Goal: Complete application form

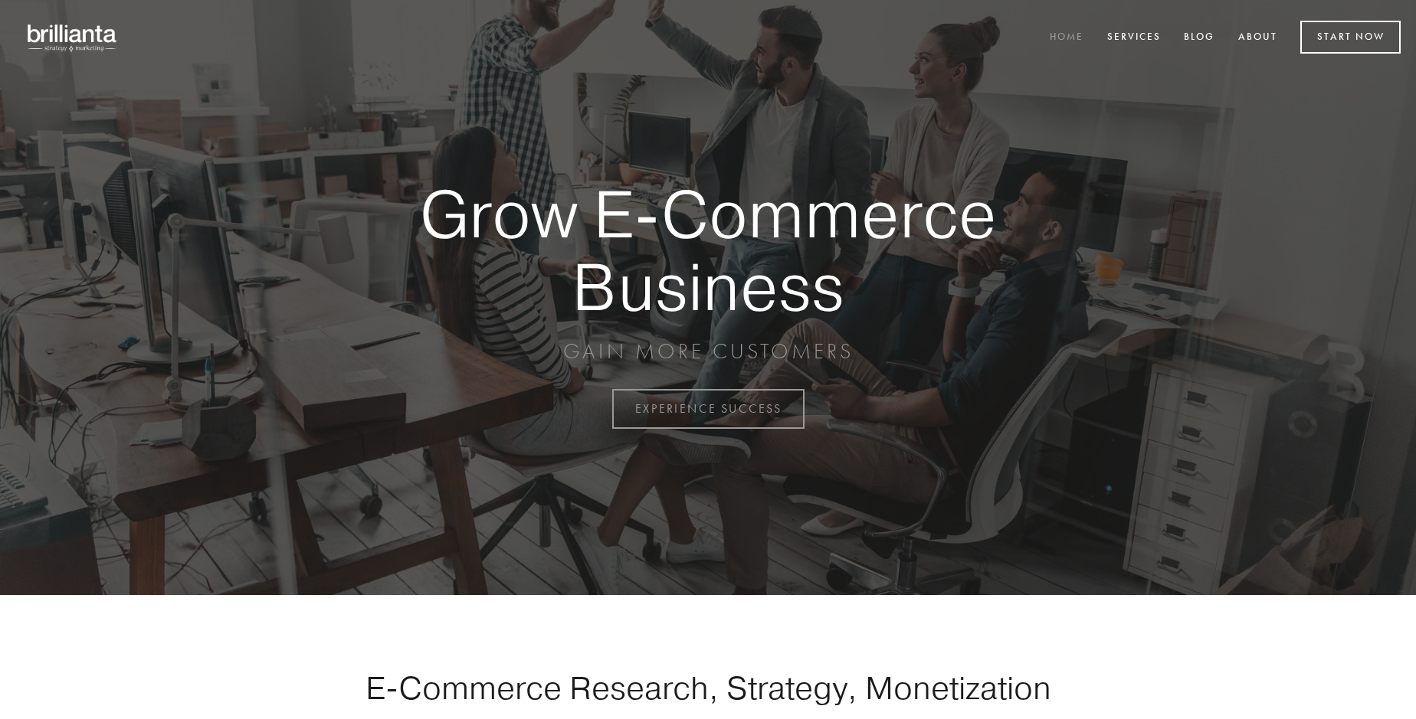
scroll to position [4016, 0]
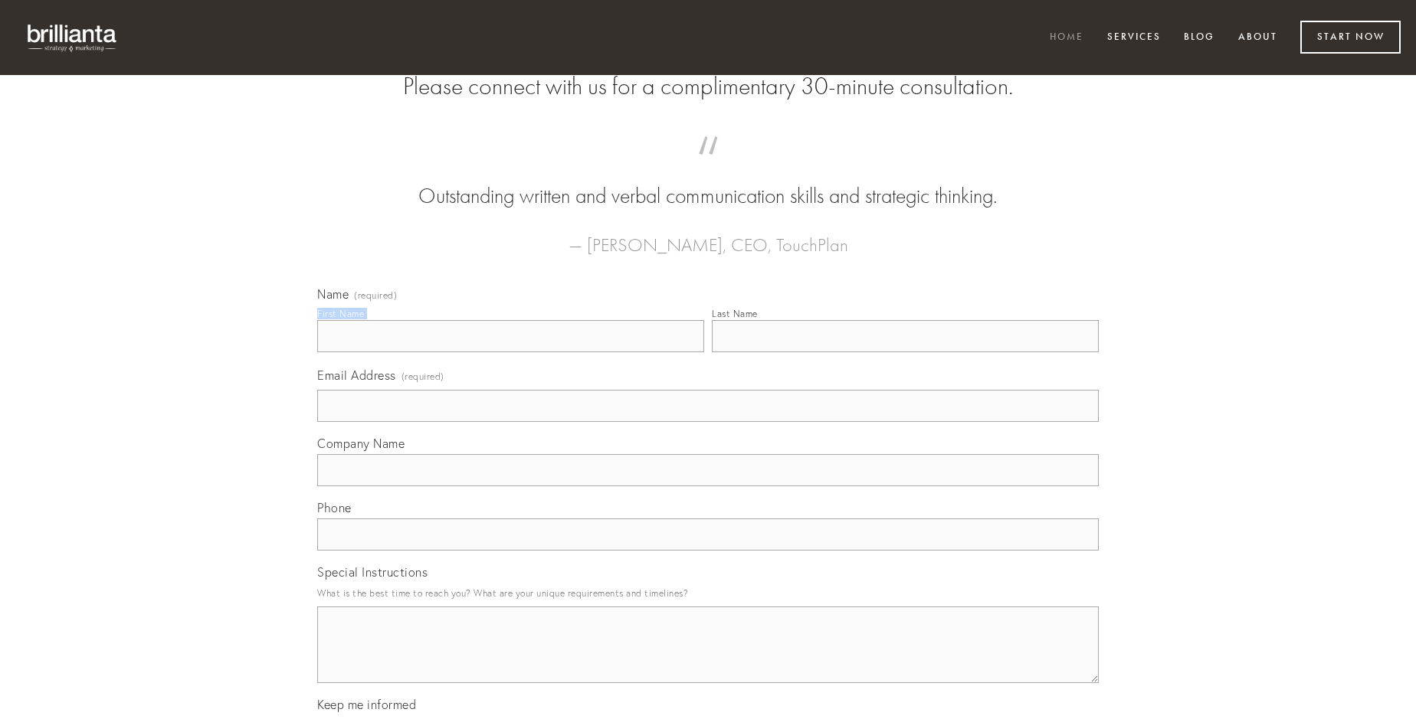
type input "[PERSON_NAME]"
click at [905, 352] on input "Last Name" at bounding box center [905, 336] width 387 height 32
type input "[PERSON_NAME]"
click at [708, 422] on input "Email Address (required)" at bounding box center [707, 406] width 781 height 32
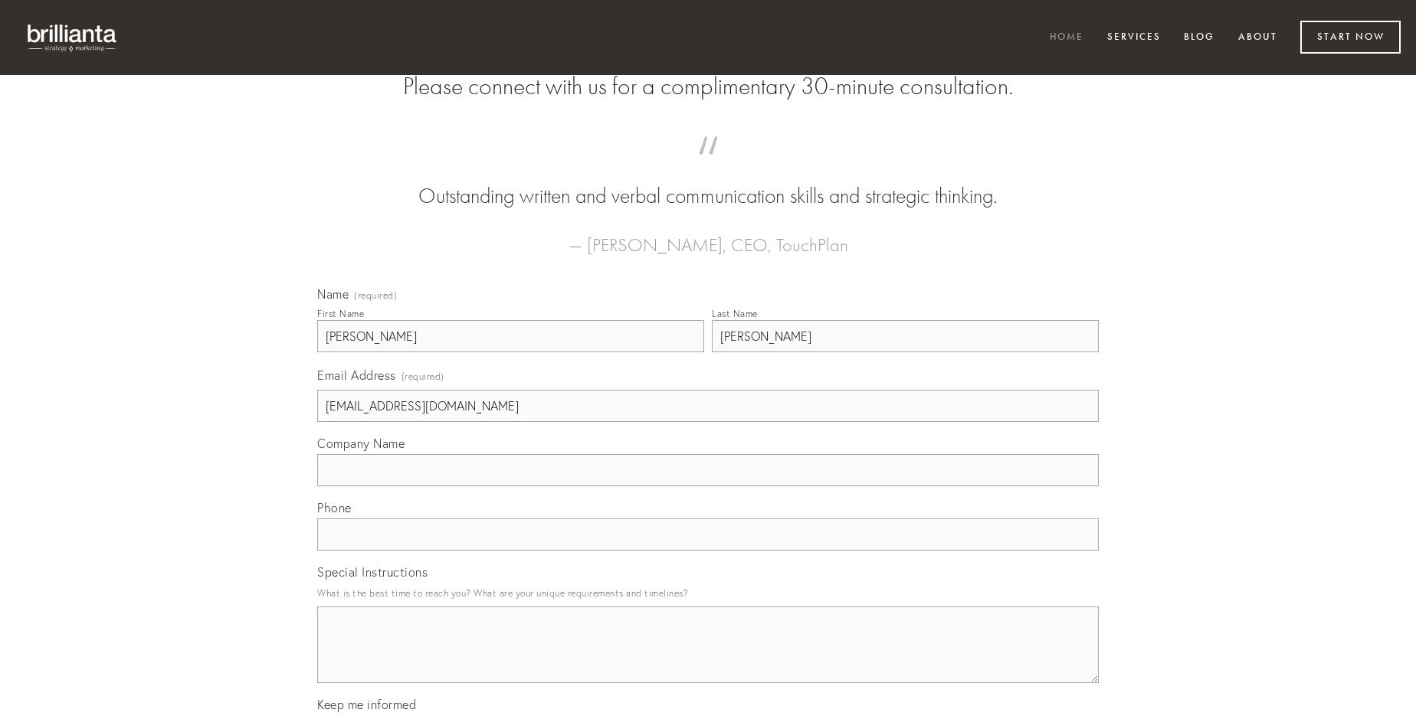
type input "[EMAIL_ADDRESS][DOMAIN_NAME]"
click at [708, 486] on input "Company Name" at bounding box center [707, 470] width 781 height 32
type input "alienus"
click at [708, 551] on input "text" at bounding box center [707, 535] width 781 height 32
click at [708, 659] on textarea "Special Instructions" at bounding box center [707, 645] width 781 height 77
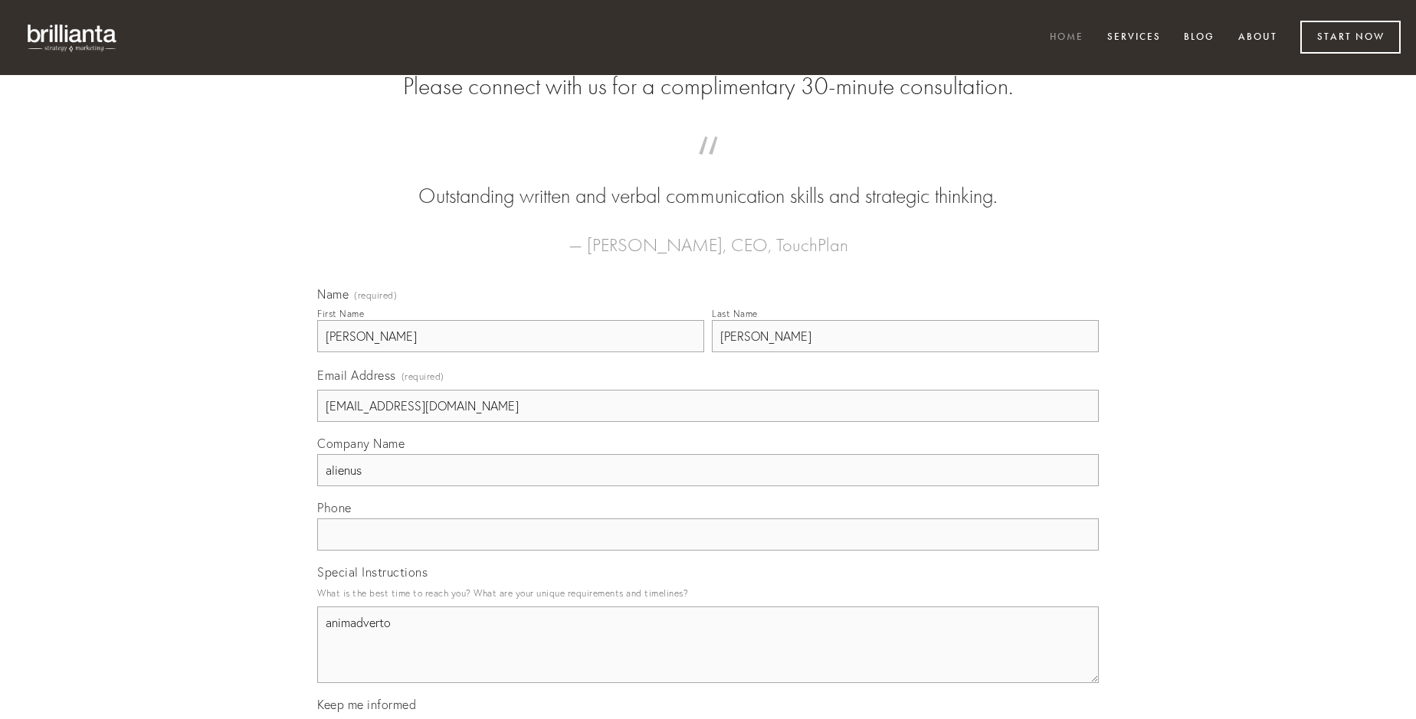
type textarea "animadverto"
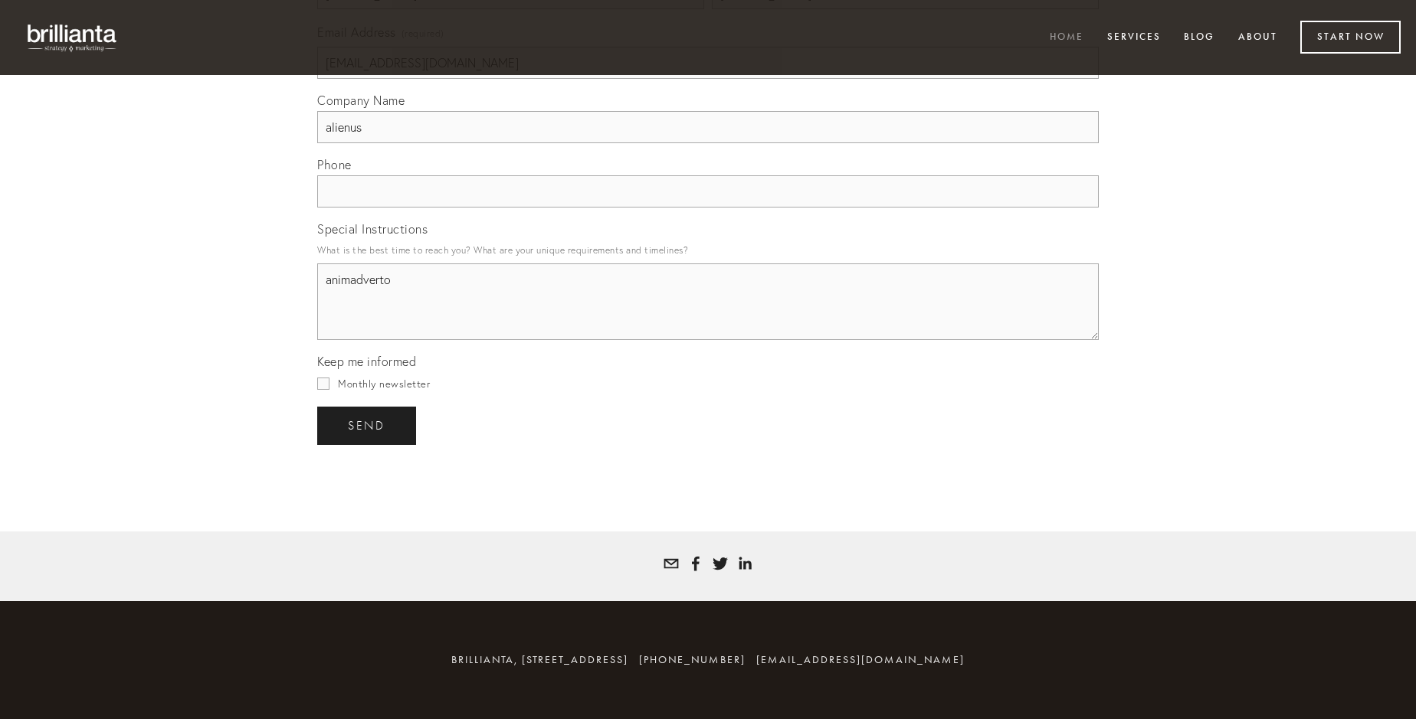
click at [368, 425] on span "send" at bounding box center [367, 426] width 38 height 14
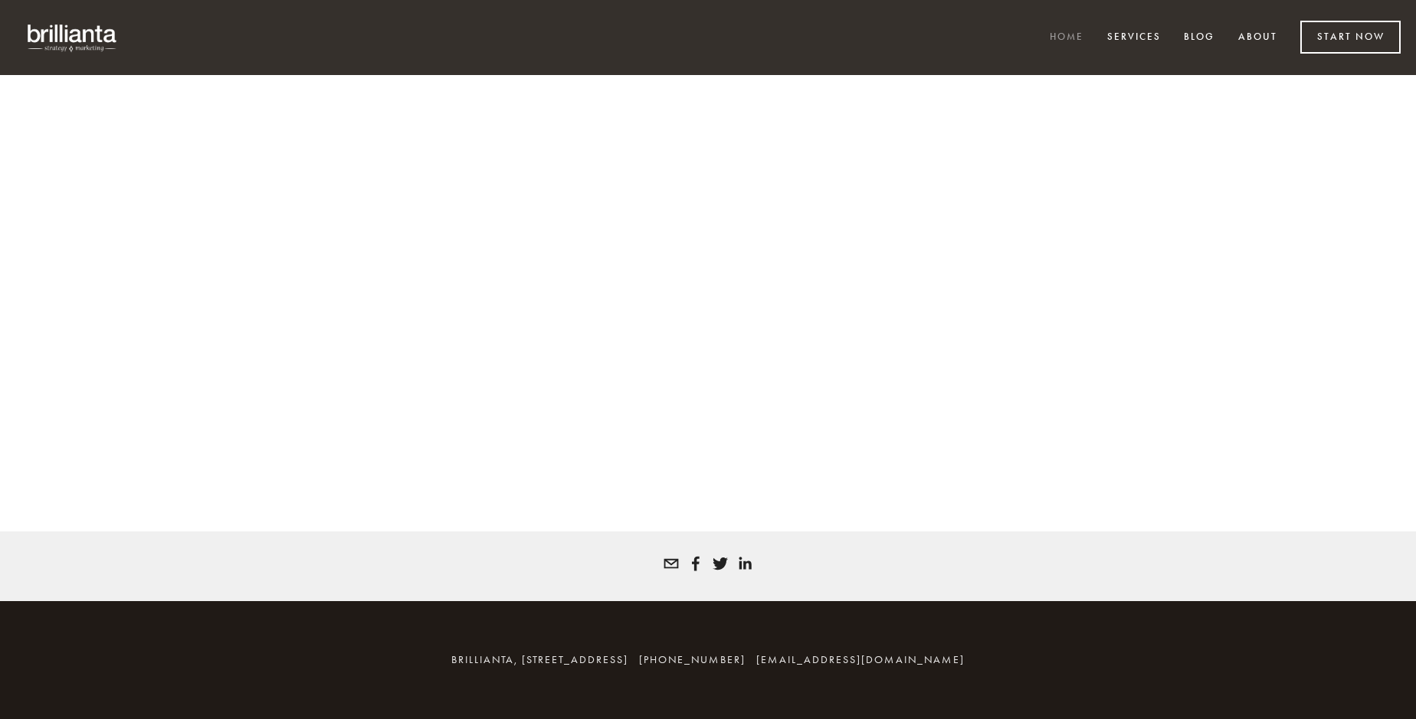
scroll to position [3995, 0]
